Goal: Task Accomplishment & Management: Complete application form

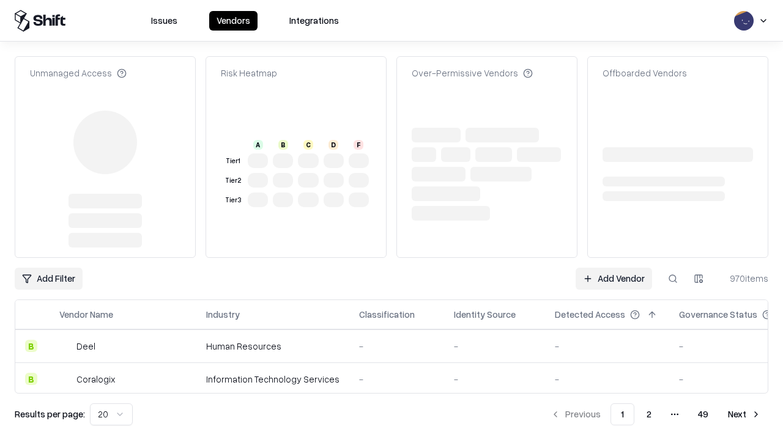
click at [613, 268] on link "Add Vendor" at bounding box center [613, 279] width 76 height 22
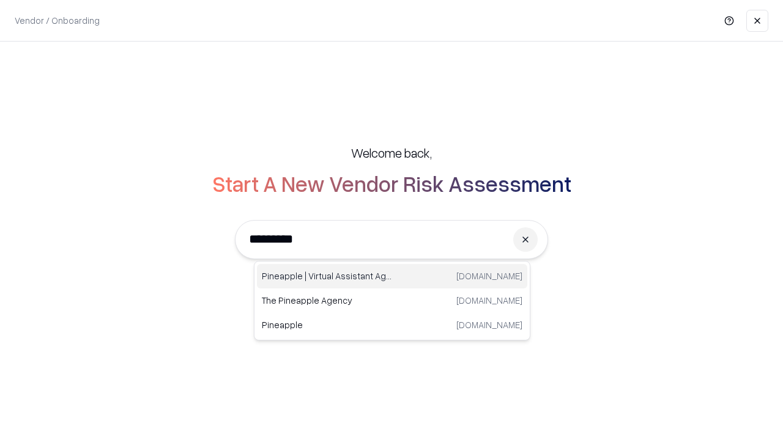
click at [392, 276] on div "Pineapple | Virtual Assistant Agency [DOMAIN_NAME]" at bounding box center [392, 276] width 270 height 24
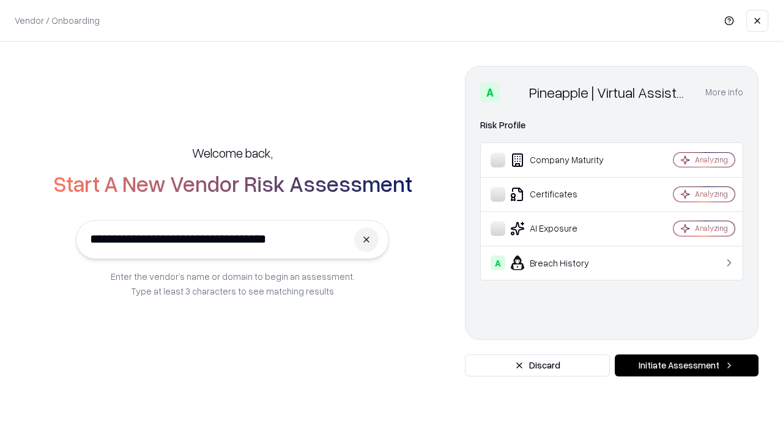
type input "**********"
click at [686, 366] on button "Initiate Assessment" at bounding box center [686, 366] width 144 height 22
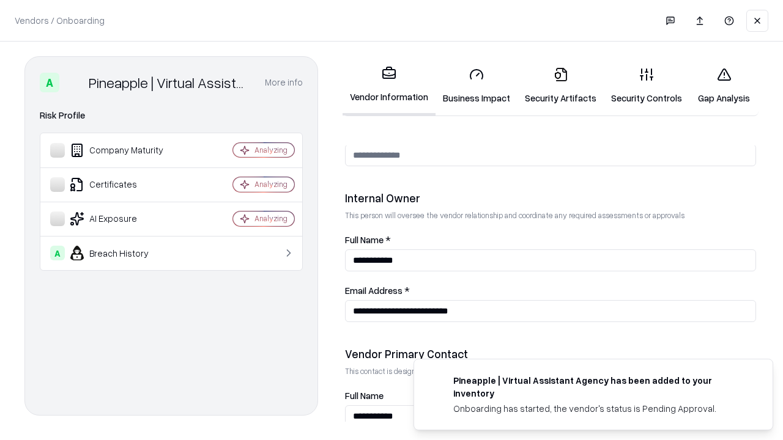
scroll to position [633, 0]
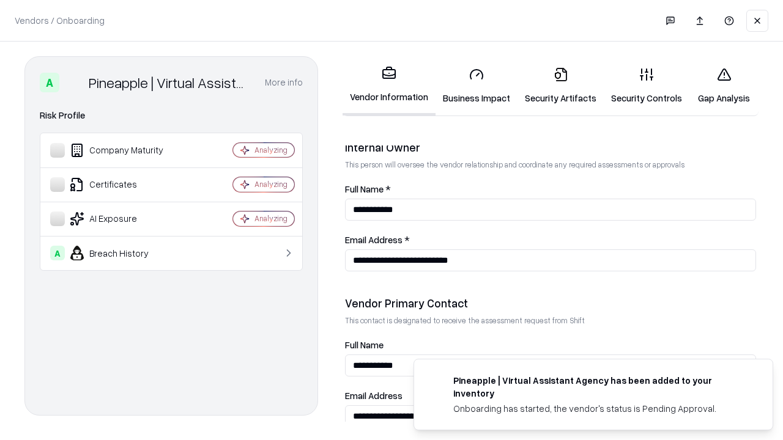
click at [560, 86] on link "Security Artifacts" at bounding box center [560, 85] width 86 height 57
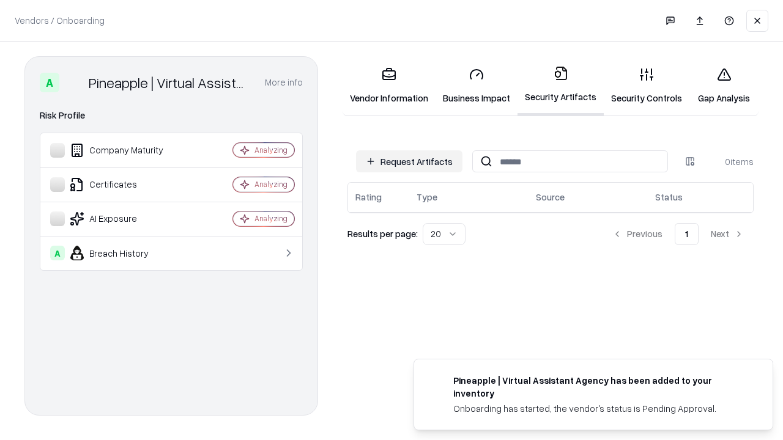
click at [409, 161] on button "Request Artifacts" at bounding box center [409, 161] width 106 height 22
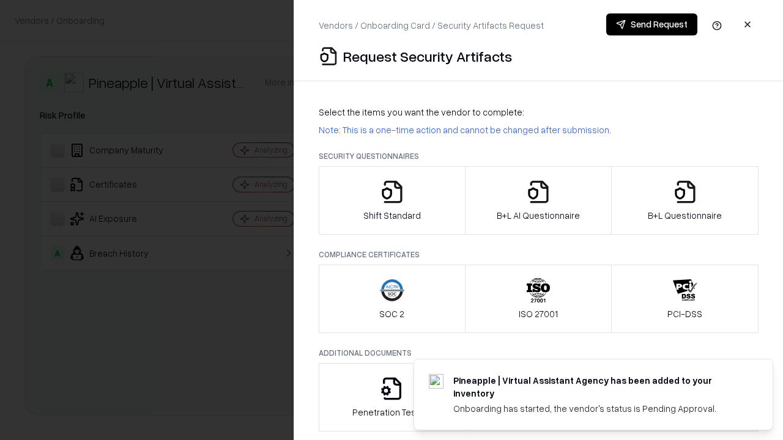
click at [684, 201] on icon "button" at bounding box center [685, 192] width 24 height 24
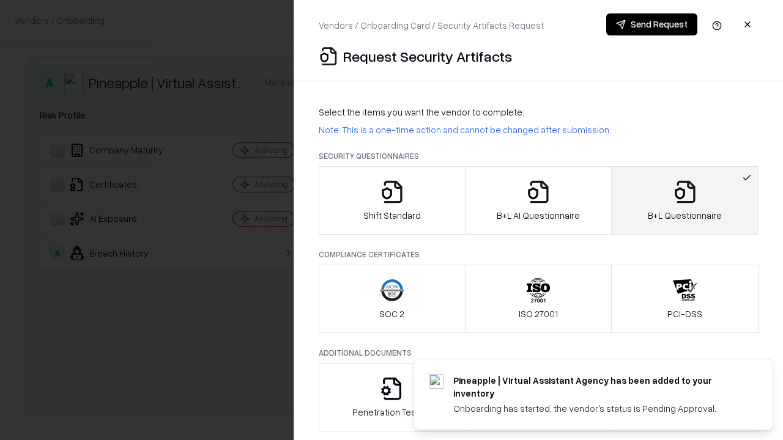
click at [537, 201] on icon "button" at bounding box center [538, 192] width 24 height 24
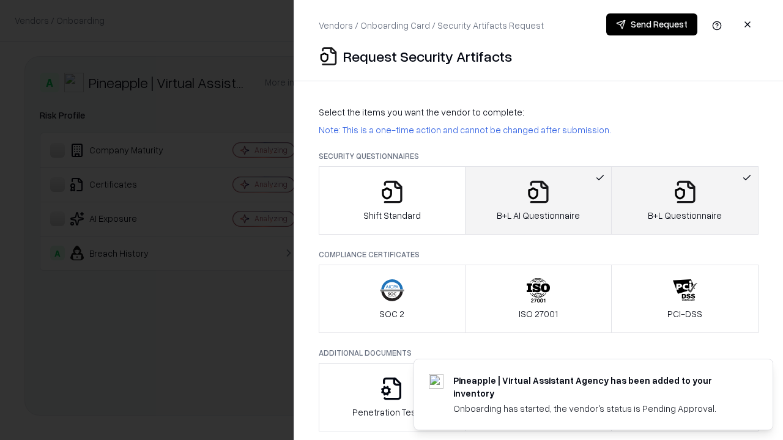
click at [651, 24] on button "Send Request" at bounding box center [651, 24] width 91 height 22
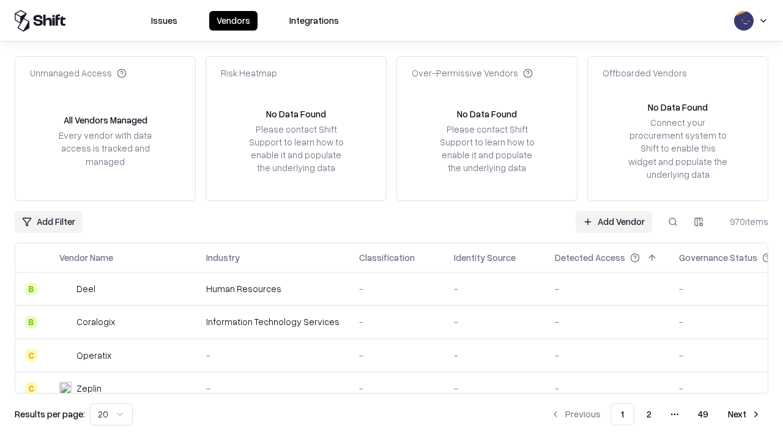
click at [673, 221] on button at bounding box center [673, 222] width 22 height 22
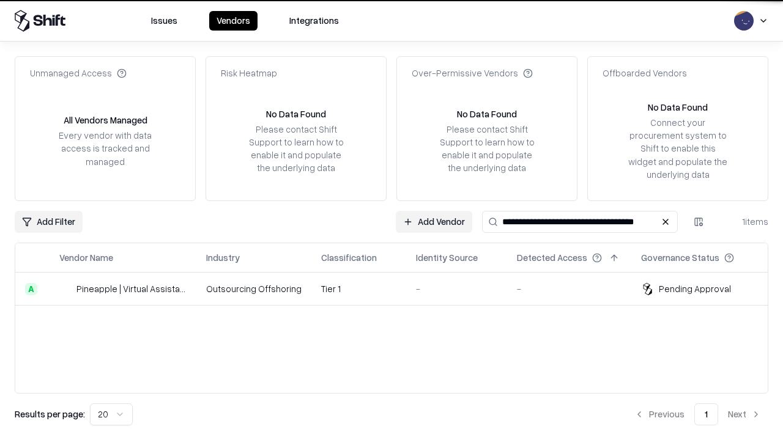
type input "**********"
click at [399, 289] on td "Tier 1" at bounding box center [358, 289] width 95 height 33
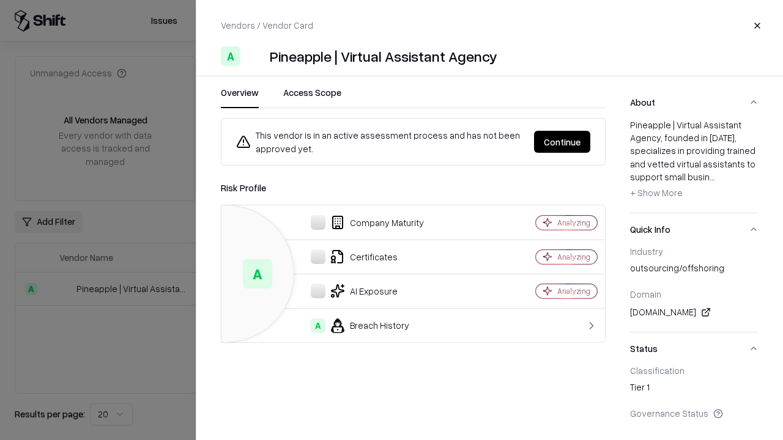
click at [562, 142] on button "Continue" at bounding box center [562, 142] width 56 height 22
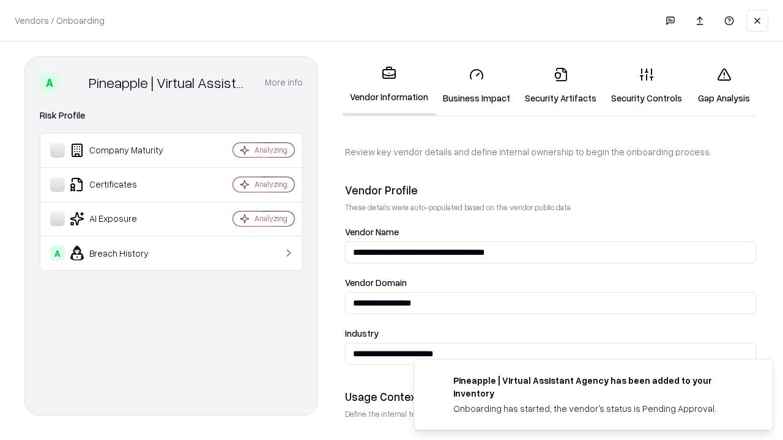
click at [560, 86] on link "Security Artifacts" at bounding box center [560, 85] width 86 height 57
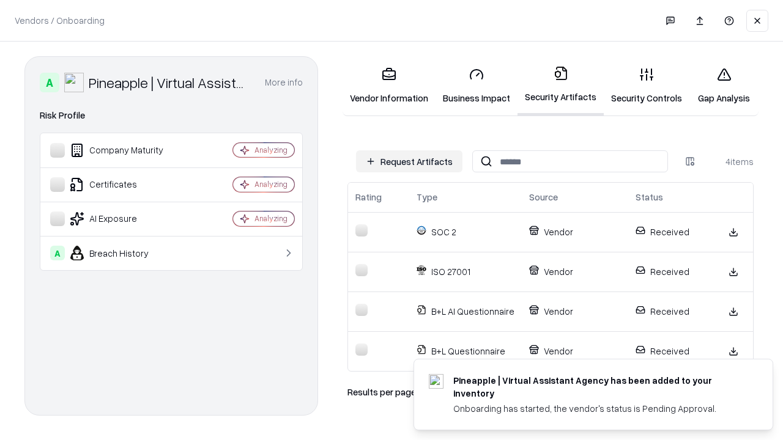
click at [723, 86] on link "Gap Analysis" at bounding box center [723, 85] width 69 height 57
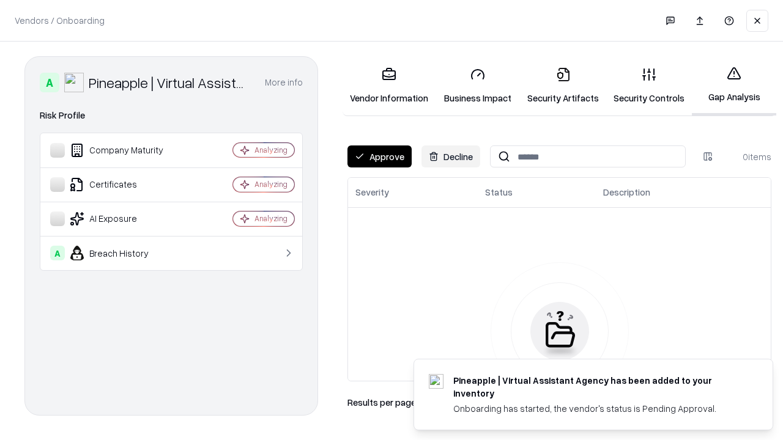
click at [379, 157] on button "Approve" at bounding box center [379, 157] width 64 height 22
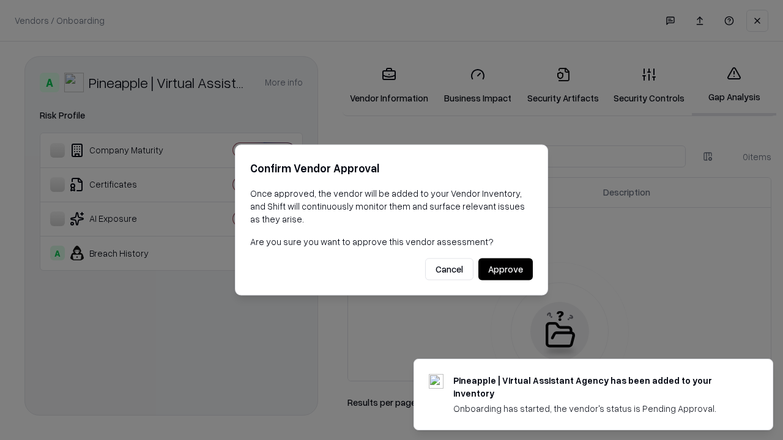
click at [505, 269] on button "Approve" at bounding box center [505, 270] width 54 height 22
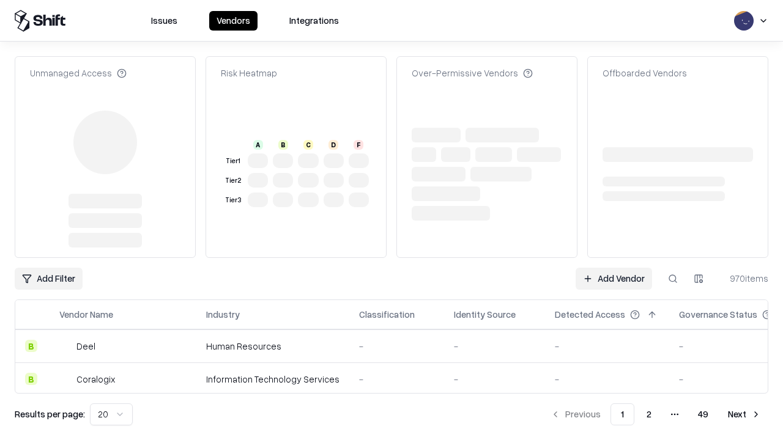
type input "**********"
click at [613, 279] on link "Add Vendor" at bounding box center [613, 279] width 76 height 22
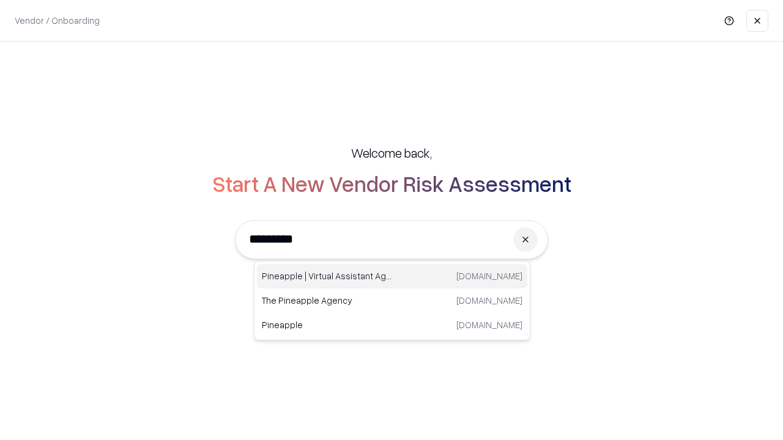
click at [392, 276] on div "Pineapple | Virtual Assistant Agency [DOMAIN_NAME]" at bounding box center [392, 276] width 270 height 24
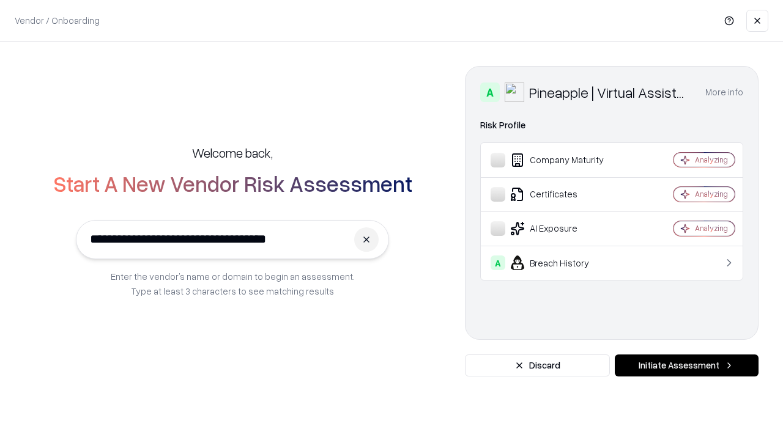
type input "**********"
click at [686, 366] on button "Initiate Assessment" at bounding box center [686, 366] width 144 height 22
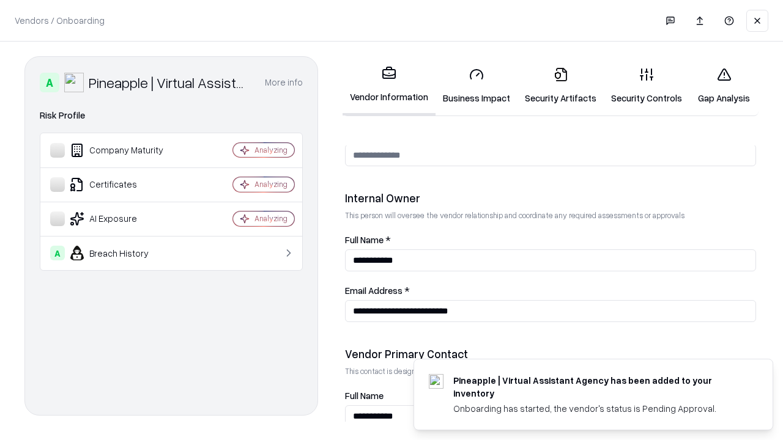
scroll to position [633, 0]
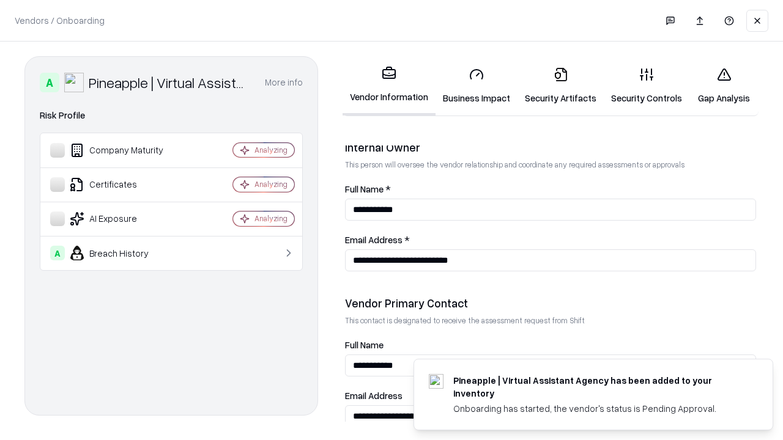
click at [723, 86] on link "Gap Analysis" at bounding box center [723, 85] width 69 height 57
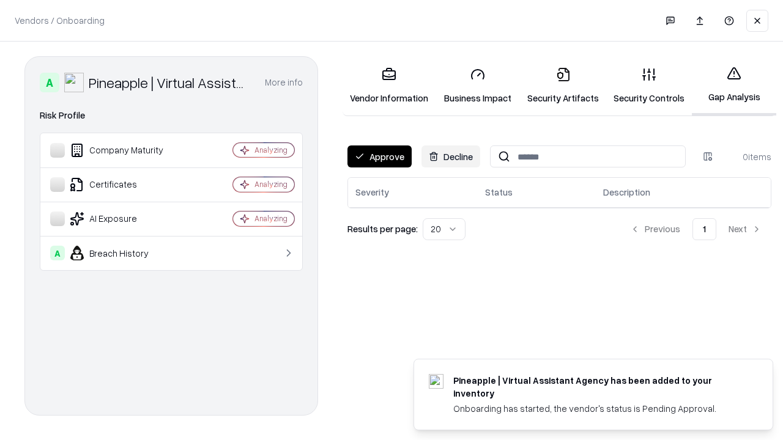
click at [379, 157] on button "Approve" at bounding box center [379, 157] width 64 height 22
